Goal: Transaction & Acquisition: Purchase product/service

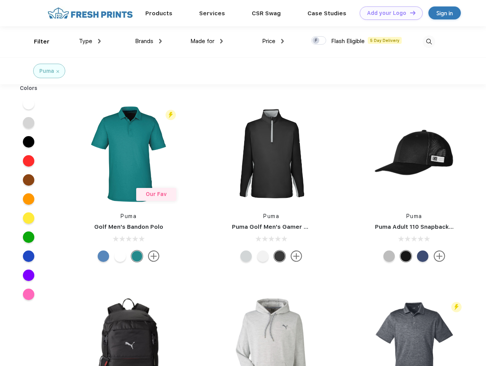
click at [388, 13] on link "Add your Logo Design Tool" at bounding box center [391, 12] width 63 height 13
click at [0, 0] on div "Design Tool" at bounding box center [0, 0] width 0 height 0
click at [409, 13] on link "Add your Logo Design Tool" at bounding box center [391, 12] width 63 height 13
click at [37, 42] on div "Filter" at bounding box center [42, 41] width 16 height 9
click at [90, 41] on span "Type" at bounding box center [85, 41] width 13 height 7
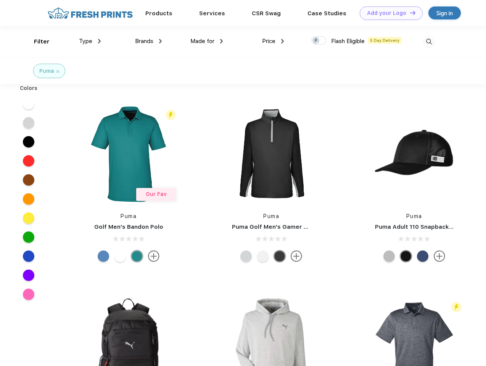
click at [148, 41] on span "Brands" at bounding box center [144, 41] width 18 height 7
click at [207, 41] on span "Made for" at bounding box center [202, 41] width 24 height 7
click at [273, 41] on span "Price" at bounding box center [268, 41] width 13 height 7
click at [319, 41] on div at bounding box center [318, 40] width 15 height 8
click at [316, 41] on input "checkbox" at bounding box center [313, 38] width 5 height 5
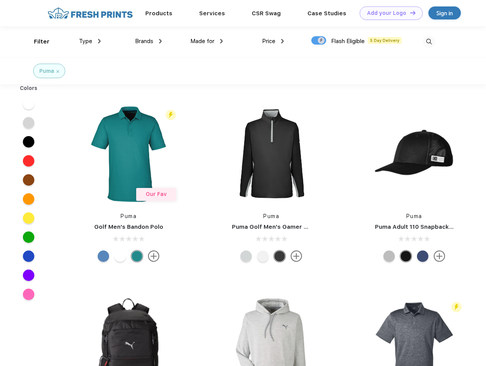
click at [429, 42] on img at bounding box center [429, 41] width 13 height 13
